Goal: Task Accomplishment & Management: Complete application form

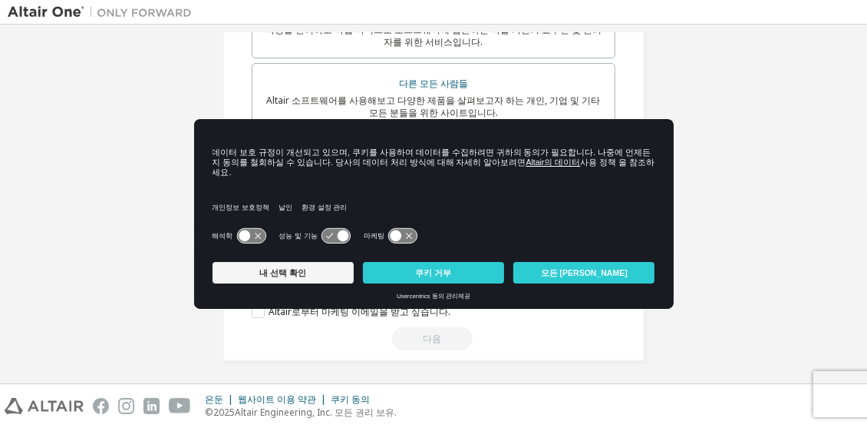
scroll to position [474, 0]
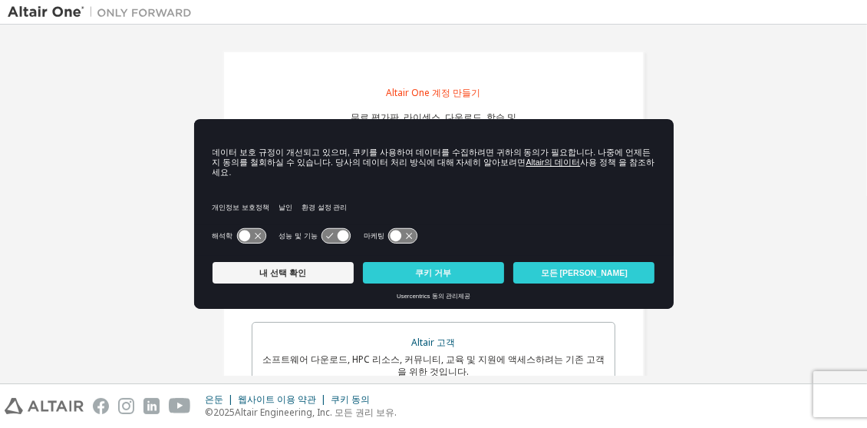
drag, startPoint x: 229, startPoint y: 163, endPoint x: 480, endPoint y: 175, distance: 250.5
click at [475, 175] on div "데이터 보호 규정이 개선되고 있으며, 쿠키를 사용하여 데이터를 수집하려면 귀하의 동의가 필요합니다. 나중에 언제든지 동의를 철회하실 수 있습니…" at bounding box center [434, 162] width 443 height 36
click at [494, 180] on div "개인정보 보호정책 날인 환경 설정 관리" at bounding box center [434, 202] width 443 height 44
click at [330, 270] on button "내 선택 확인" at bounding box center [283, 272] width 141 height 21
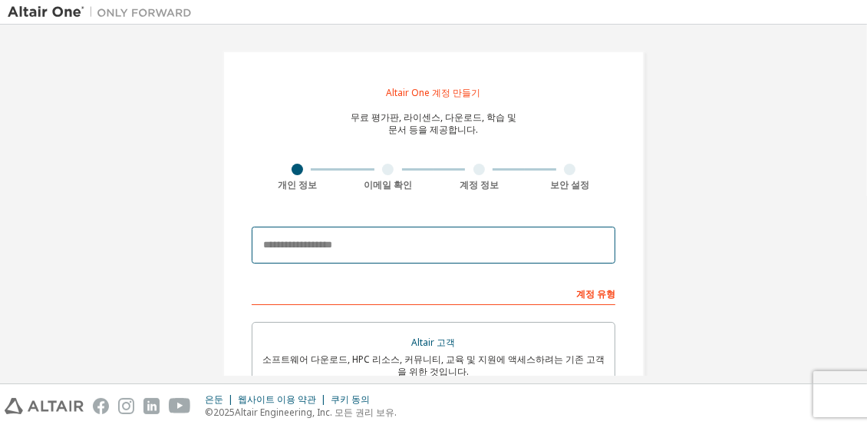
click at [355, 244] on input "email" at bounding box center [434, 244] width 364 height 37
type input "**********"
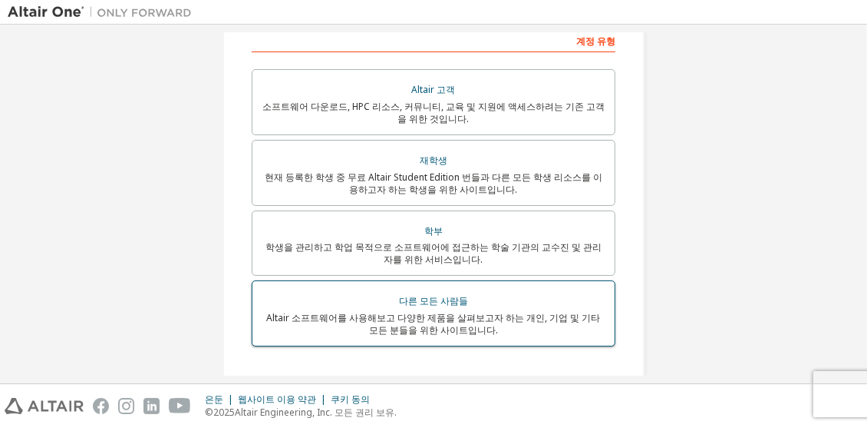
scroll to position [306, 0]
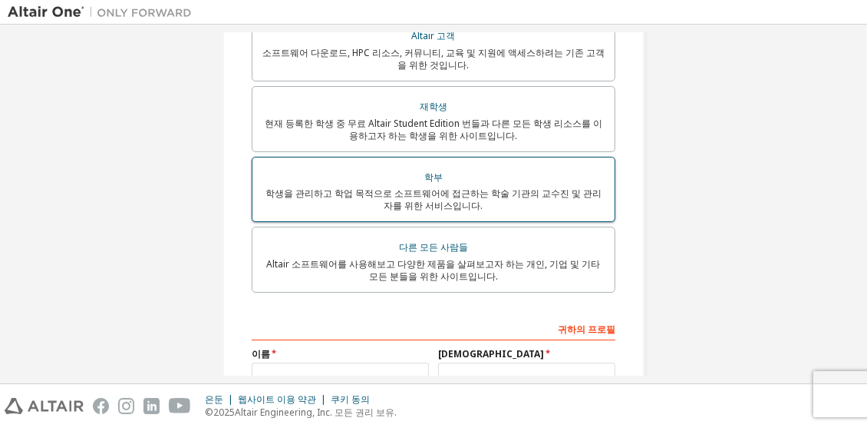
click at [432, 207] on font "학생을 관리하고 학업 목적으로 소프트웨어에 접근하는 학술 기관의 교수진 및 관리자를 위한 서비스입니다." at bounding box center [434, 199] width 336 height 25
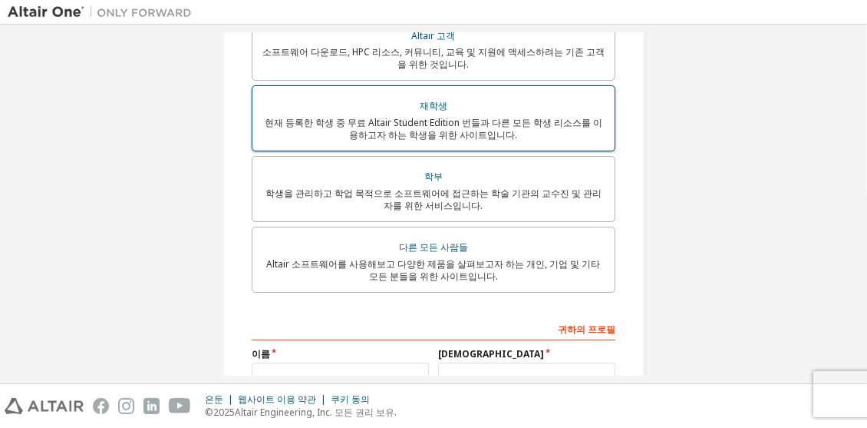
click at [391, 126] on font "현재 등록한 학생 중 무료 Altair Student Edition 번들과 다른 모든 학생 리소스를 이용하고자 하는 학생을 위한 사이트입니다." at bounding box center [434, 128] width 338 height 25
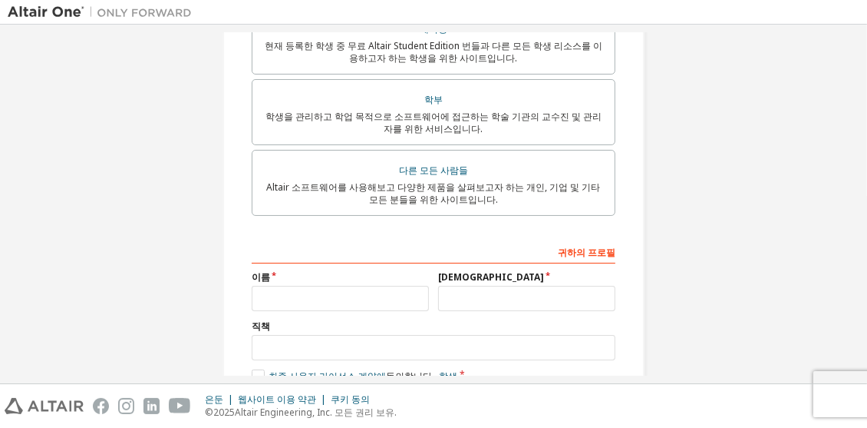
scroll to position [500, 0]
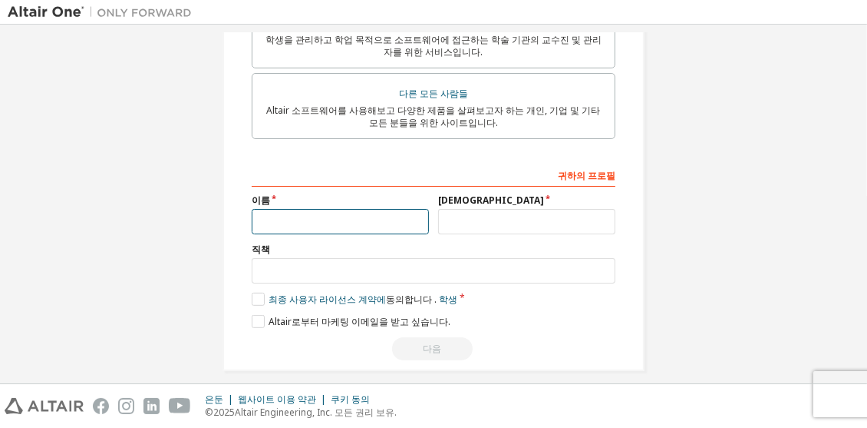
click at [356, 226] on input "text" at bounding box center [340, 221] width 177 height 25
type input "*"
type input "**"
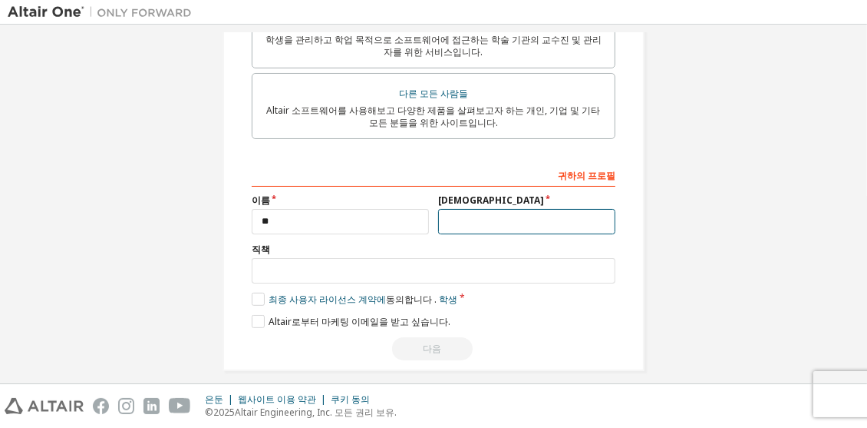
click at [534, 225] on input "text" at bounding box center [526, 221] width 177 height 25
type input "*"
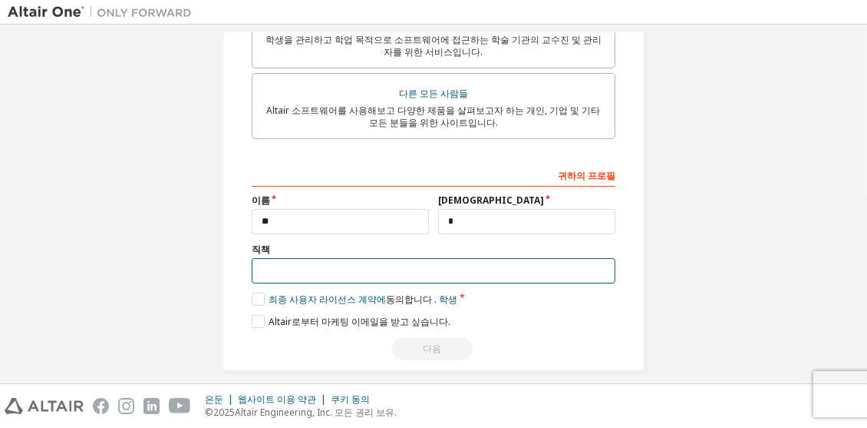
click at [436, 273] on input "text" at bounding box center [434, 270] width 364 height 25
type input "*******"
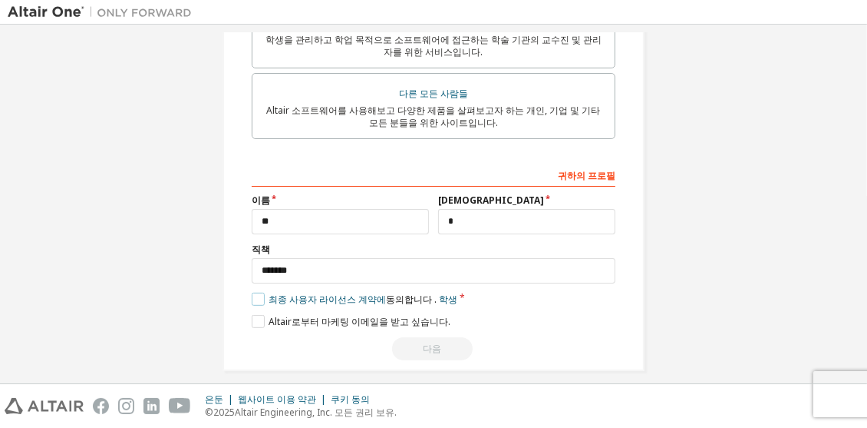
click at [256, 301] on label "최종 사용자 라이선스 계약에 동의합니다 . 학생" at bounding box center [355, 298] width 206 height 13
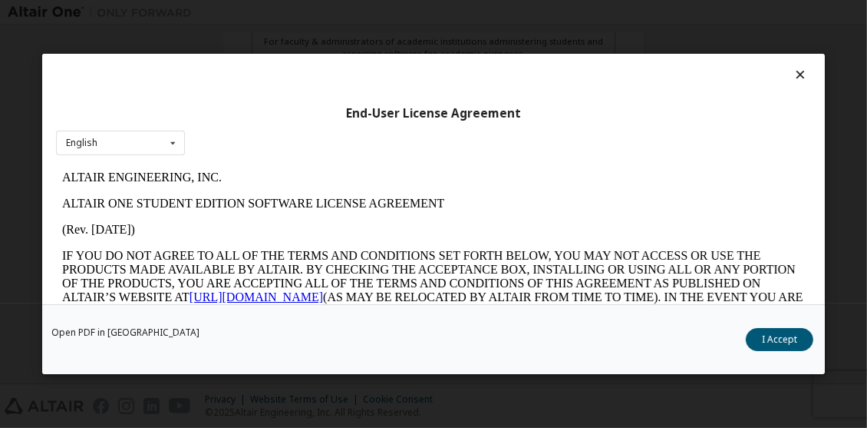
scroll to position [0, 0]
click at [167, 145] on icon at bounding box center [172, 143] width 19 height 24
click at [174, 146] on icon at bounding box center [172, 143] width 19 height 24
click at [799, 348] on button "I Accept" at bounding box center [780, 339] width 68 height 23
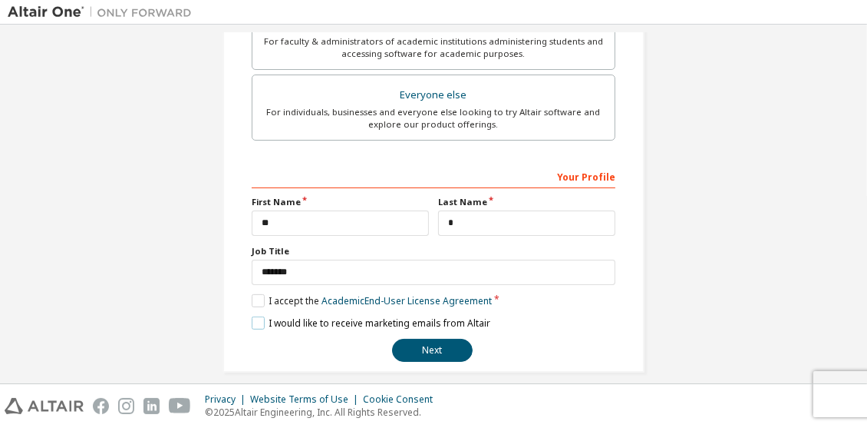
click at [259, 316] on label "I would like to receive marketing emails from Altair" at bounding box center [371, 322] width 239 height 13
click at [428, 351] on button "Next" at bounding box center [432, 349] width 81 height 23
